Goal: Task Accomplishment & Management: Use online tool/utility

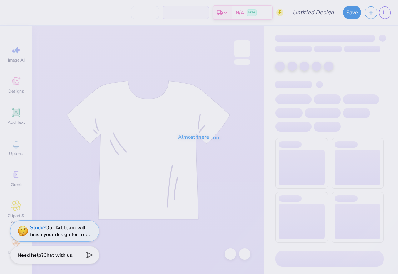
type input "HOCO 2"
type input "200"
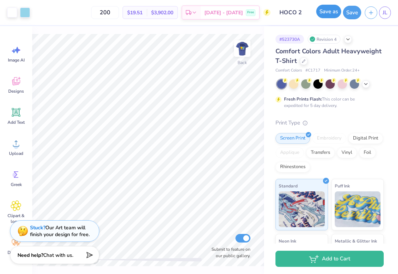
click at [328, 13] on button "Save as" at bounding box center [328, 12] width 25 height 14
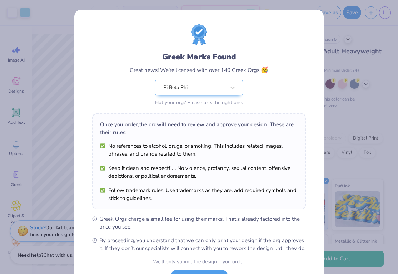
scroll to position [61, 0]
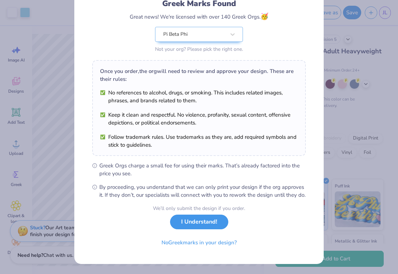
click at [202, 225] on button "I Understand!" at bounding box center [199, 221] width 58 height 15
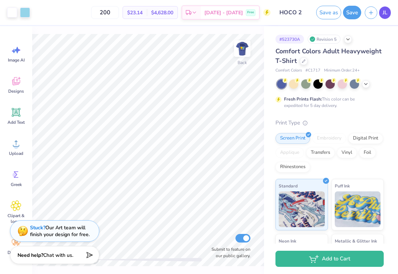
click at [388, 11] on link "JL" at bounding box center [385, 12] width 12 height 13
click at [119, 15] on input "200" at bounding box center [105, 12] width 28 height 13
type input "2"
type input "72"
click at [247, 55] on img at bounding box center [242, 48] width 29 height 29
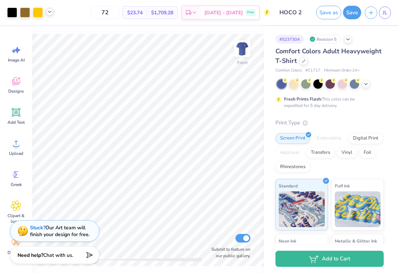
click at [52, 10] on icon at bounding box center [50, 12] width 6 height 6
click at [22, 13] on div at bounding box center [25, 12] width 10 height 10
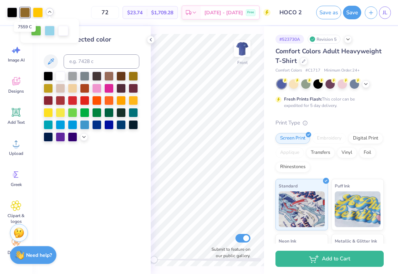
click at [22, 10] on div at bounding box center [25, 13] width 10 height 10
click at [37, 12] on div at bounding box center [38, 12] width 10 height 10
click at [24, 13] on div at bounding box center [25, 12] width 10 height 10
click at [82, 59] on input at bounding box center [102, 61] width 76 height 14
type input "7548"
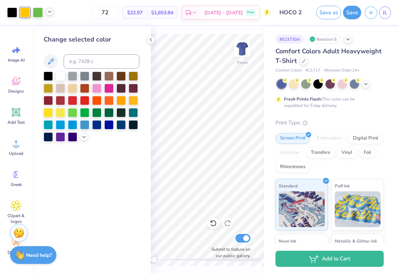
click at [150, 35] on div "Change selected color" at bounding box center [91, 150] width 119 height 248
click at [150, 41] on icon at bounding box center [151, 40] width 6 height 6
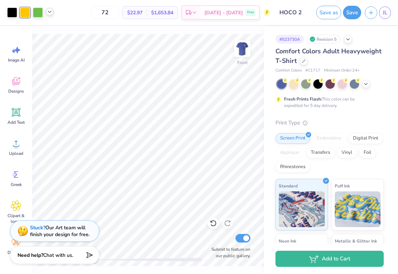
click at [143, 12] on span "$22.97" at bounding box center [134, 13] width 15 height 8
click at [47, 13] on icon at bounding box center [50, 12] width 6 height 6
click at [250, 44] on img at bounding box center [242, 48] width 29 height 29
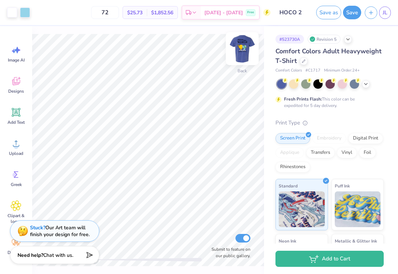
click at [242, 45] on img at bounding box center [242, 48] width 29 height 29
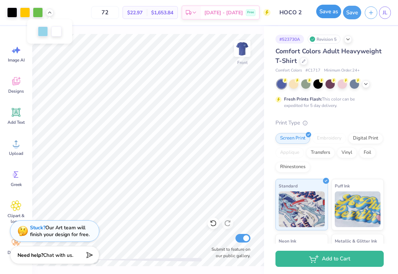
click at [337, 13] on button "Save as" at bounding box center [328, 12] width 25 height 14
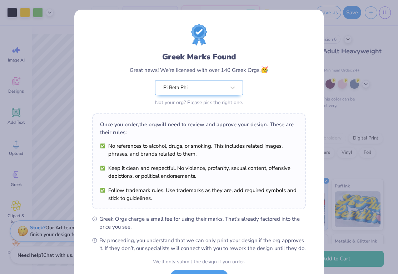
scroll to position [61, 0]
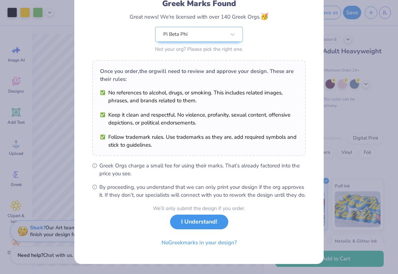
click at [197, 224] on button "I Understand!" at bounding box center [199, 221] width 58 height 15
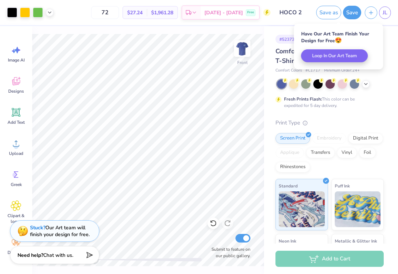
scroll to position [0, 0]
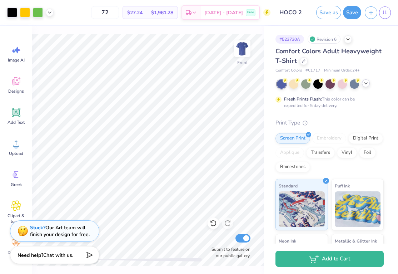
click at [366, 85] on icon at bounding box center [366, 83] width 6 height 6
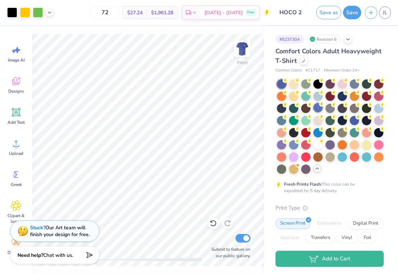
click at [322, 109] on div at bounding box center [317, 107] width 9 height 9
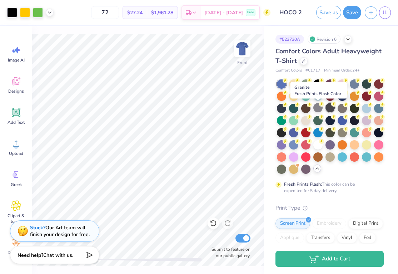
click at [333, 108] on div at bounding box center [329, 107] width 9 height 9
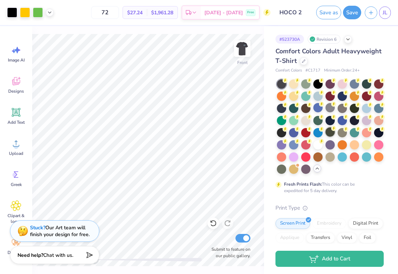
click at [330, 127] on div at bounding box center [329, 131] width 9 height 9
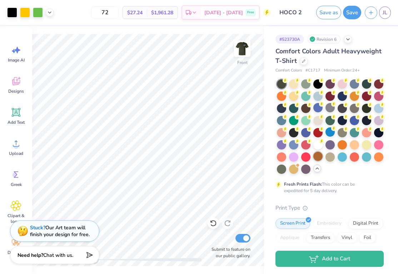
click at [320, 156] on div at bounding box center [317, 155] width 9 height 9
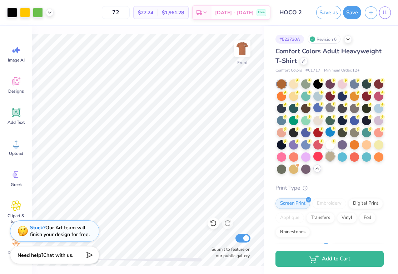
click at [329, 158] on div at bounding box center [329, 155] width 9 height 9
click at [320, 158] on div at bounding box center [317, 155] width 9 height 9
click at [306, 156] on div at bounding box center [305, 155] width 9 height 9
click at [294, 143] on div at bounding box center [293, 143] width 9 height 9
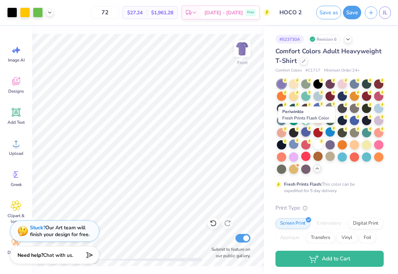
click at [306, 131] on div at bounding box center [305, 131] width 9 height 9
